Goal: Complete application form

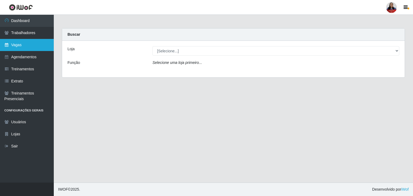
click at [21, 43] on link "Vagas" at bounding box center [27, 45] width 54 height 12
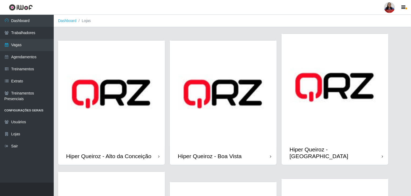
click at [215, 115] on img at bounding box center [223, 94] width 107 height 107
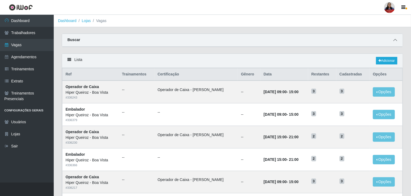
click at [395, 39] on icon at bounding box center [395, 40] width 4 height 4
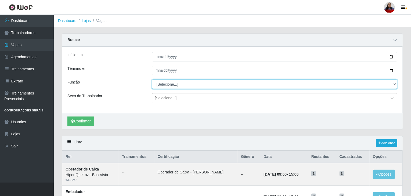
click at [289, 84] on select "[Selecione...] Auxiliar de Depósito Auxiliar de Depósito + Auxiliar de Depósito…" at bounding box center [275, 84] width 246 height 9
click at [202, 88] on select "[Selecione...] Auxiliar de Depósito Auxiliar de Depósito + Auxiliar de Depósito…" at bounding box center [275, 84] width 246 height 9
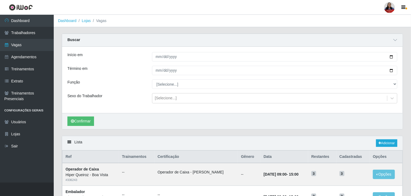
click at [136, 83] on div "Função" at bounding box center [105, 84] width 85 height 9
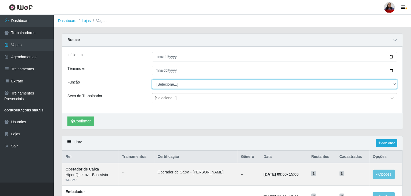
click at [174, 84] on select "[Selecione...] Auxiliar de Depósito Auxiliar de Depósito + Auxiliar de Depósito…" at bounding box center [275, 84] width 246 height 9
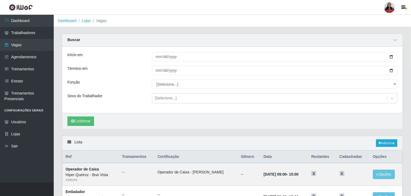
click at [123, 77] on div "Início em Término em Função [Selecione...] Auxiliar de Depósito Auxiliar de Dep…" at bounding box center [232, 80] width 341 height 66
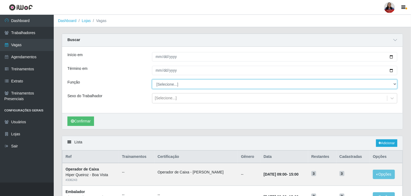
click at [180, 87] on select "[Selecione...] Auxiliar de Depósito Auxiliar de Depósito + Auxiliar de Depósito…" at bounding box center [275, 84] width 246 height 9
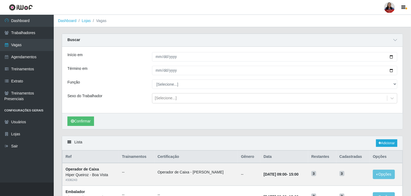
click at [127, 73] on div "Término em" at bounding box center [105, 70] width 85 height 9
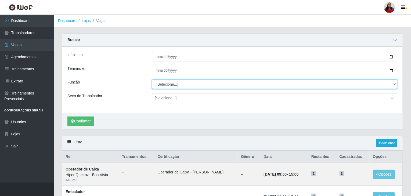
click at [266, 87] on select "[Selecione...] Auxiliar de Depósito Auxiliar de Depósito + Auxiliar de Depósito…" at bounding box center [275, 84] width 246 height 9
